Goal: Use online tool/utility: Utilize a website feature to perform a specific function

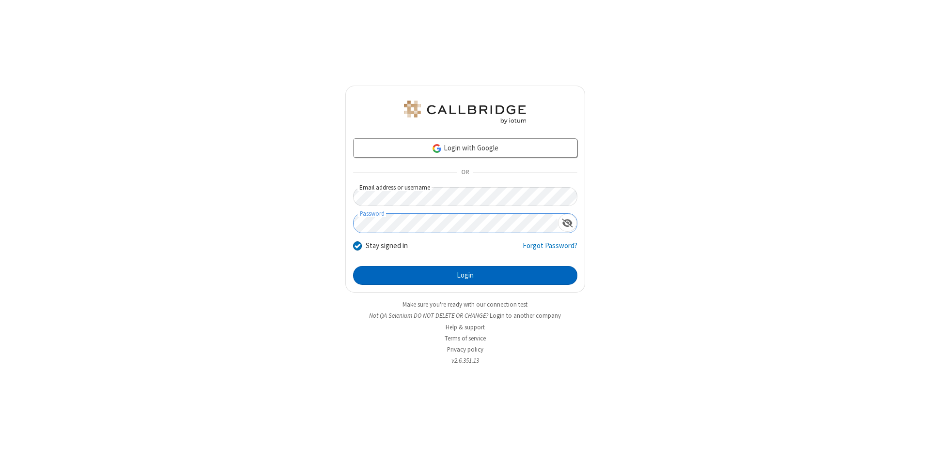
click at [465, 275] on button "Login" at bounding box center [465, 275] width 224 height 19
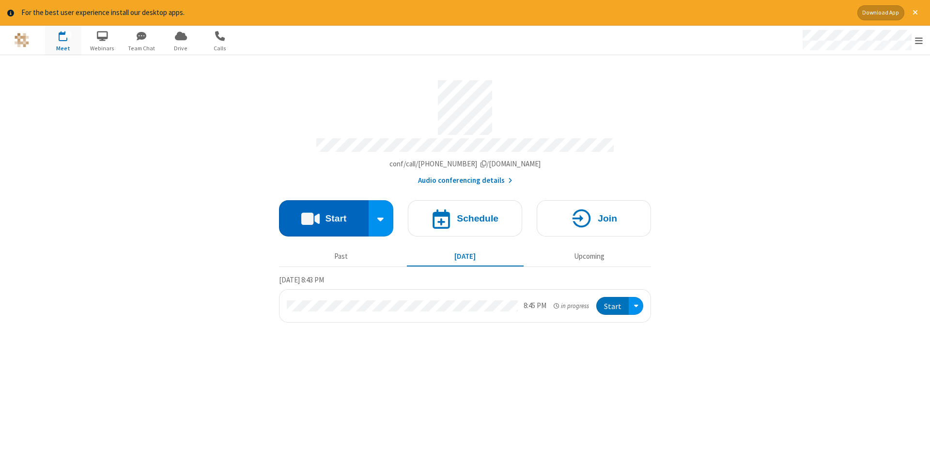
click at [323, 215] on button "Start" at bounding box center [324, 218] width 90 height 36
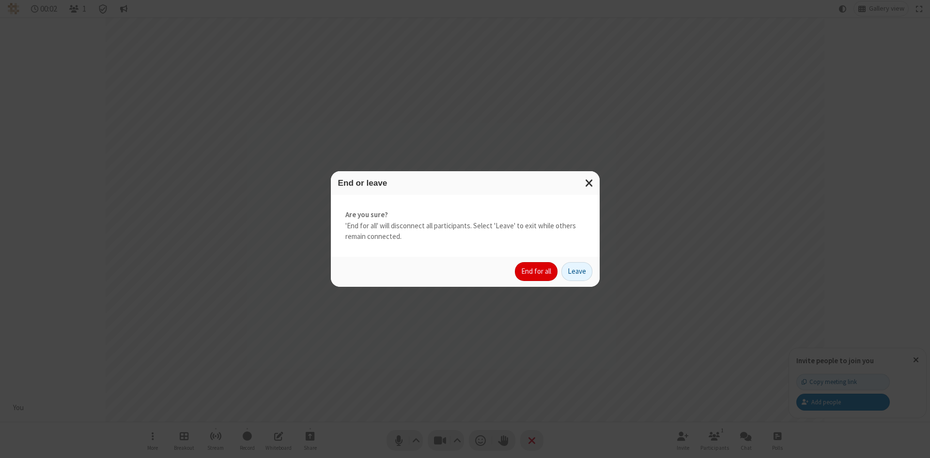
click at [536, 272] on button "End for all" at bounding box center [536, 271] width 43 height 19
